Goal: Task Accomplishment & Management: Use online tool/utility

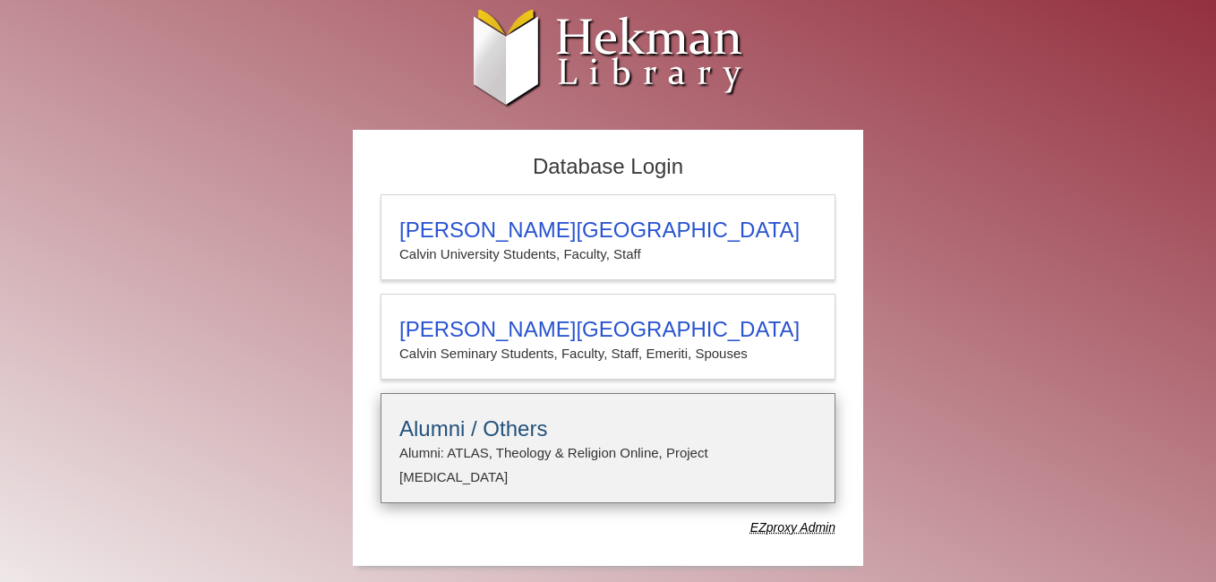
click at [552, 433] on h3 "Alumni / Others" at bounding box center [607, 428] width 417 height 25
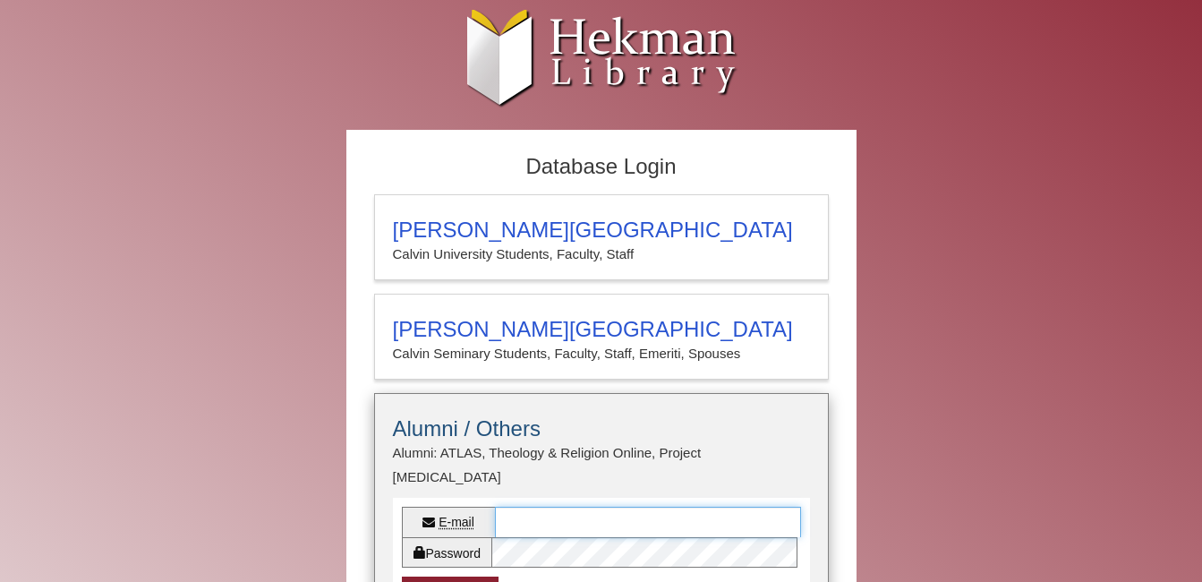
click at [547, 507] on input "E-mail" at bounding box center [648, 522] width 306 height 30
type input "**********"
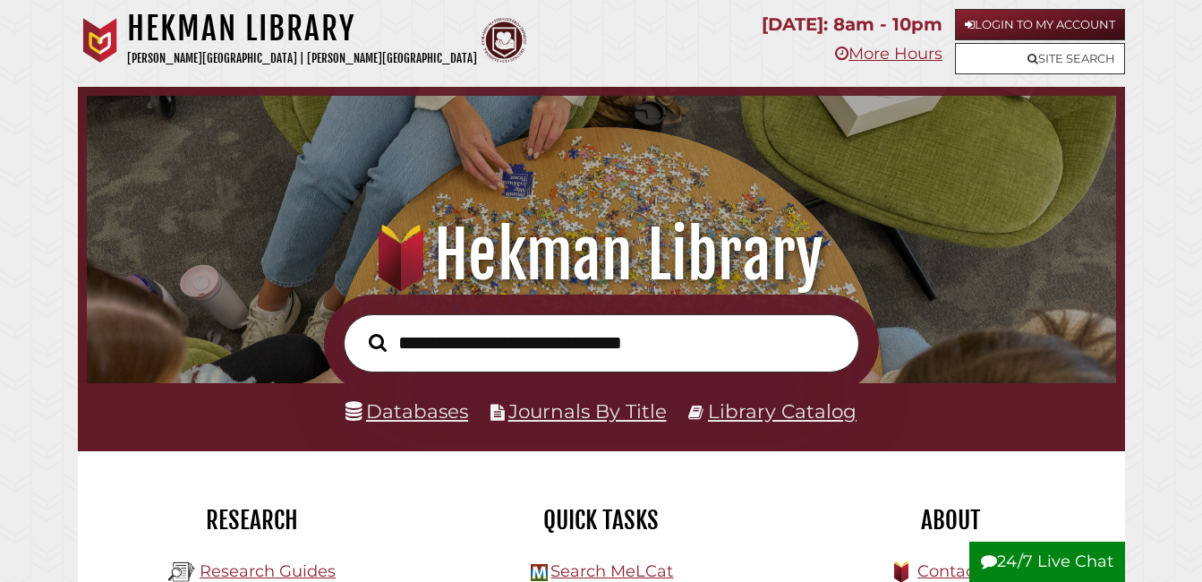
scroll to position [340, 1020]
click at [1045, 27] on link "Login to My Account" at bounding box center [1040, 24] width 170 height 31
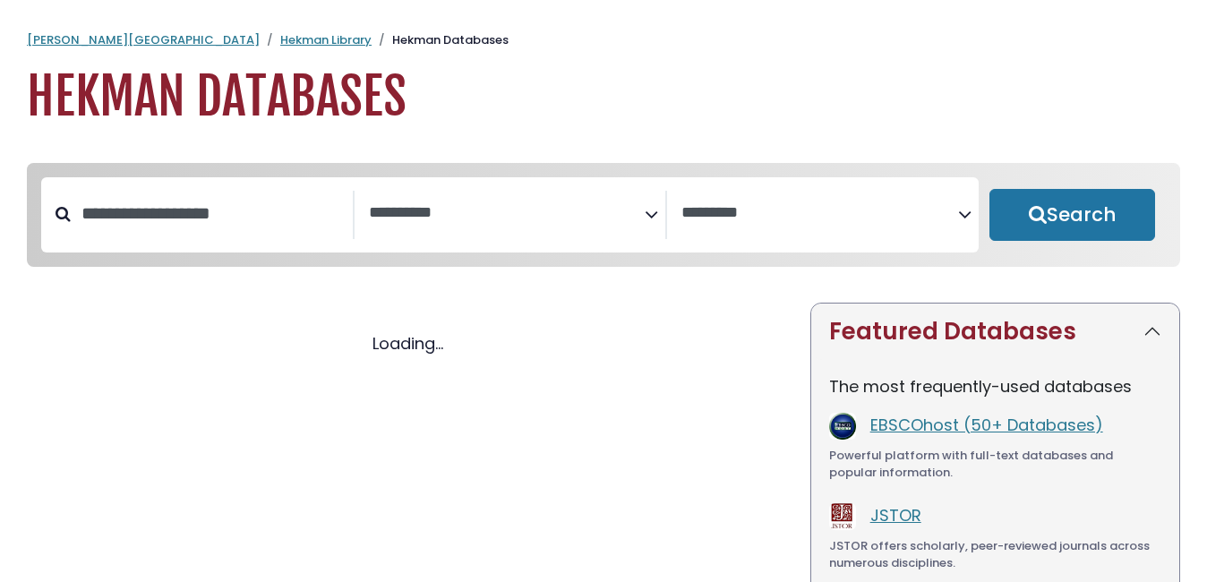
select select "Database Subject Filter"
select select "Database Vendors Filter"
select select "Database Subject Filter"
select select "Database Vendors Filter"
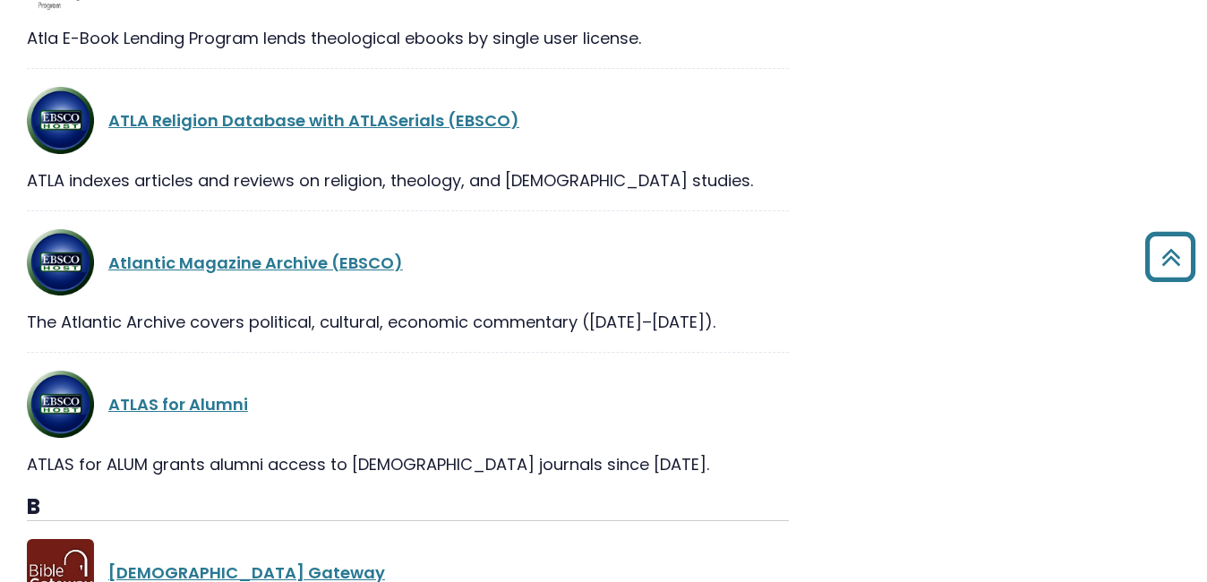
scroll to position [4923, 0]
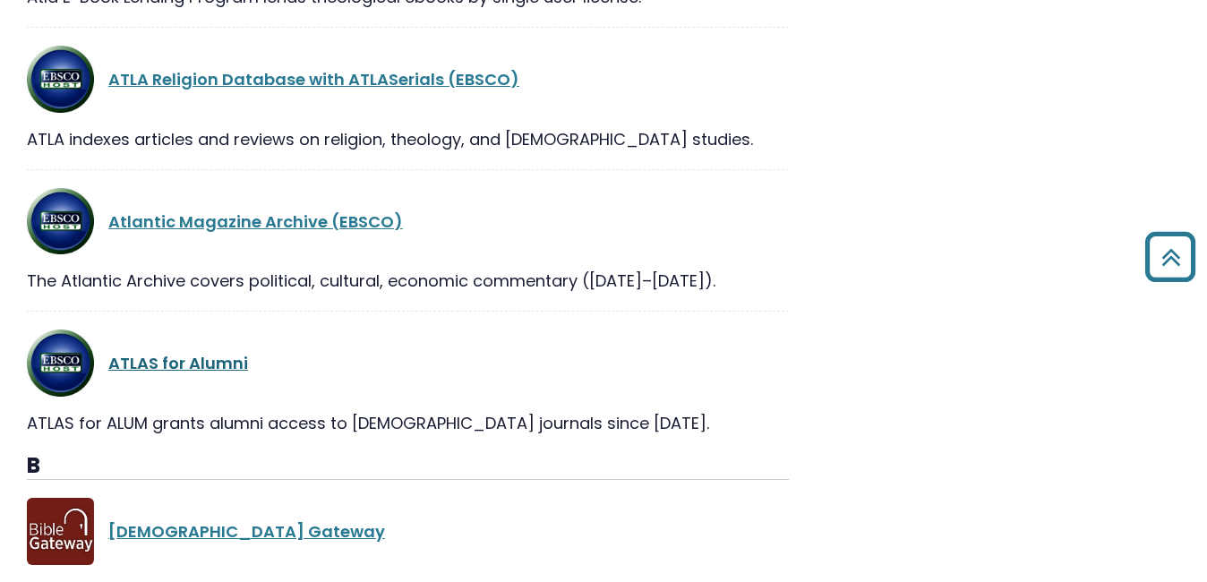
click at [191, 365] on link "ATLAS for Alumni" at bounding box center [178, 363] width 140 height 22
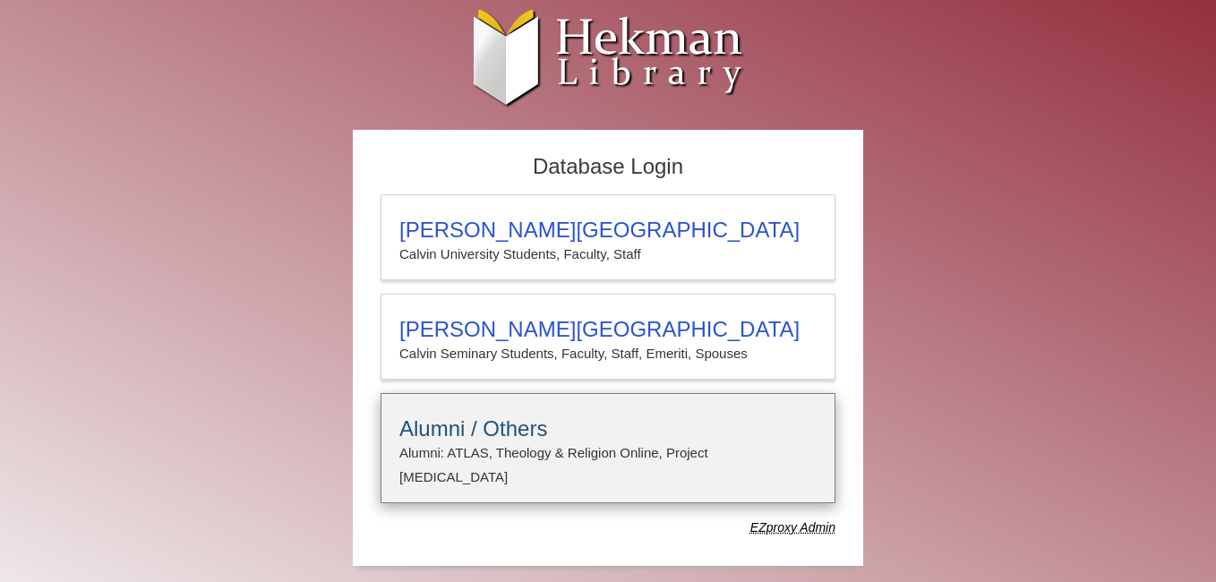
click at [540, 447] on p "Alumni: ATLAS, Theology & Religion Online, Project Muse" at bounding box center [607, 464] width 417 height 47
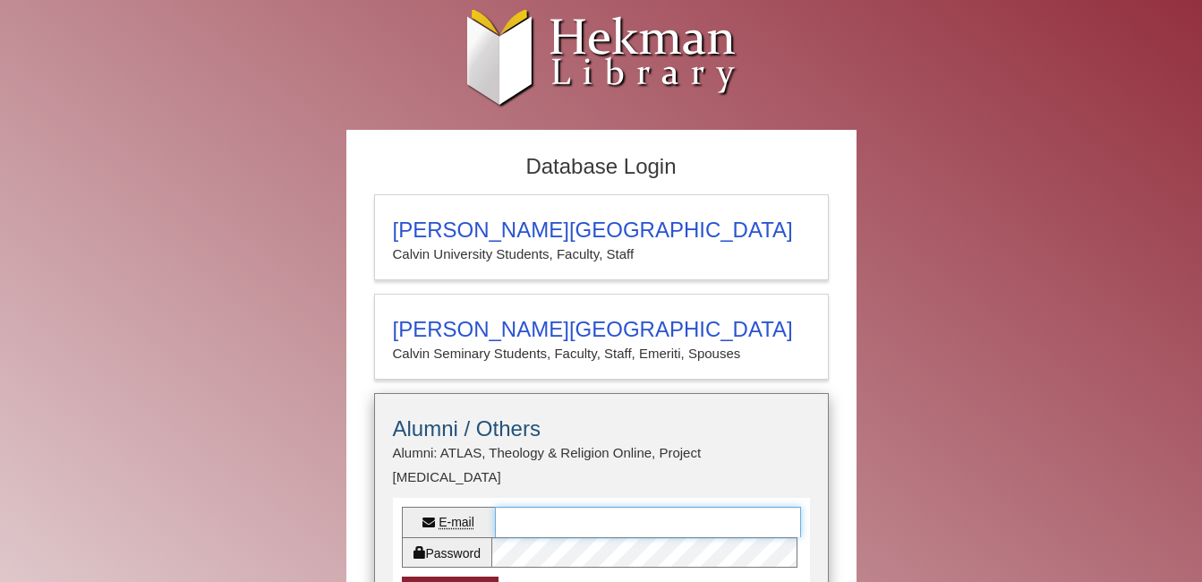
click at [543, 507] on input "E-mail" at bounding box center [648, 522] width 306 height 30
type input "**********"
